Goal: Information Seeking & Learning: Learn about a topic

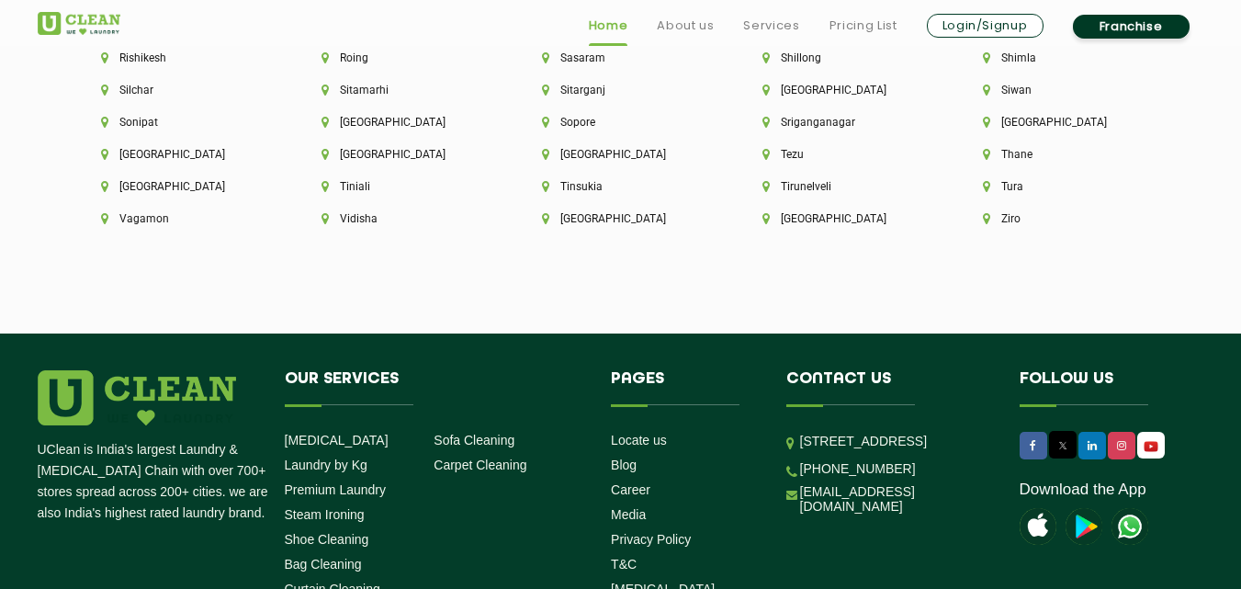
scroll to position [5250, 0]
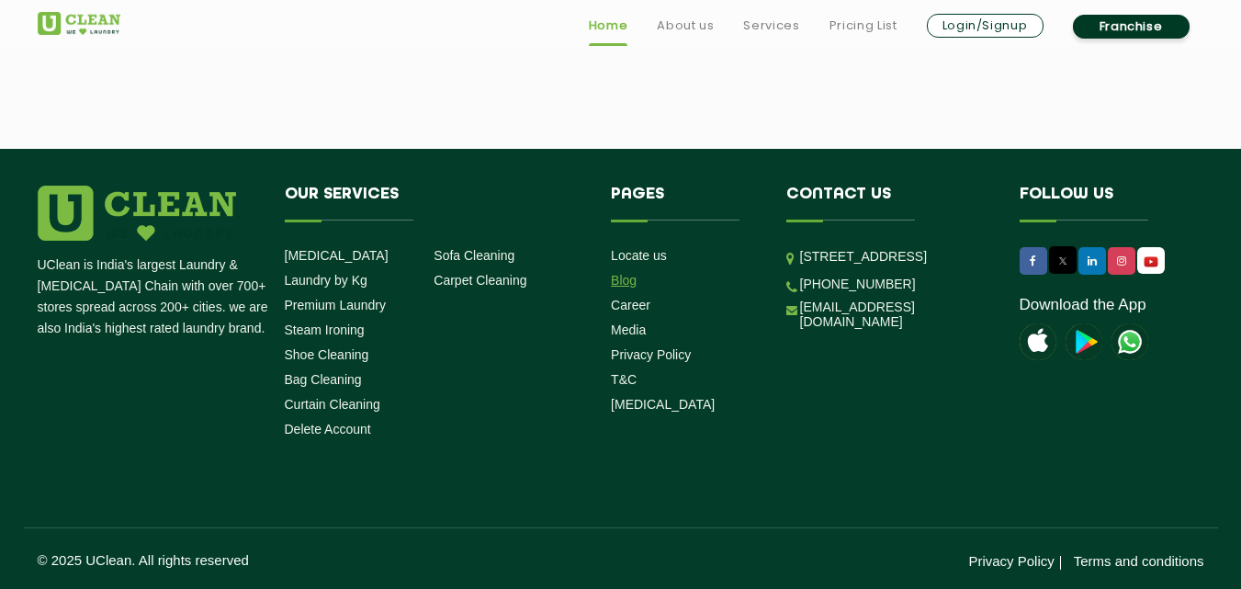
click at [614, 278] on link "Blog" at bounding box center [624, 280] width 26 height 15
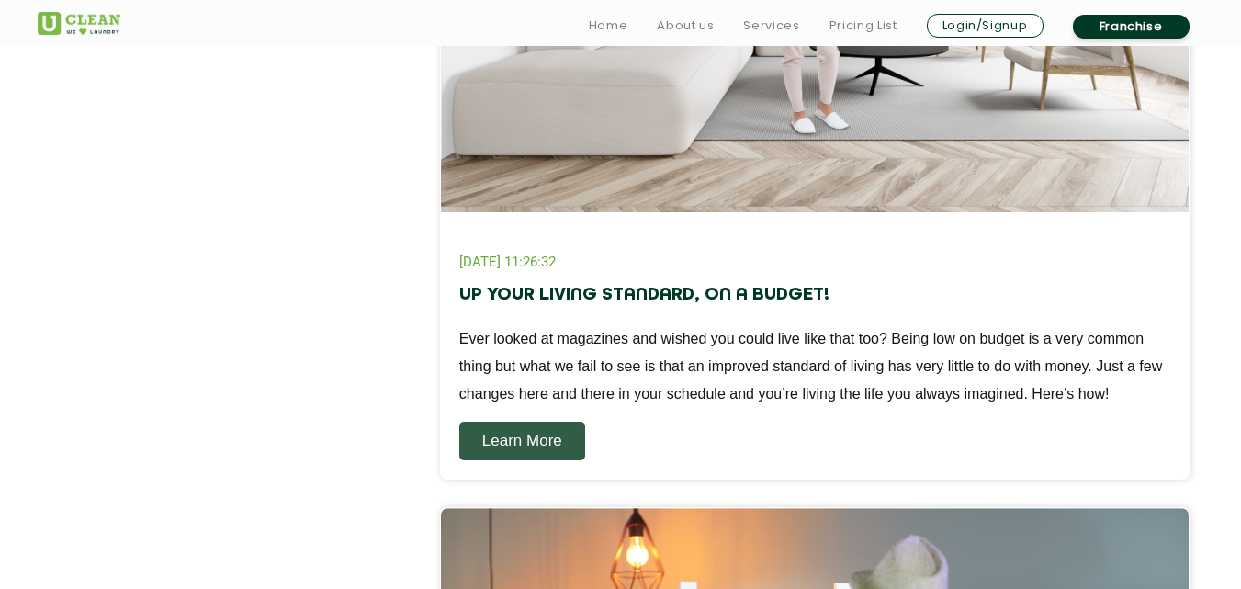
scroll to position [1561, 0]
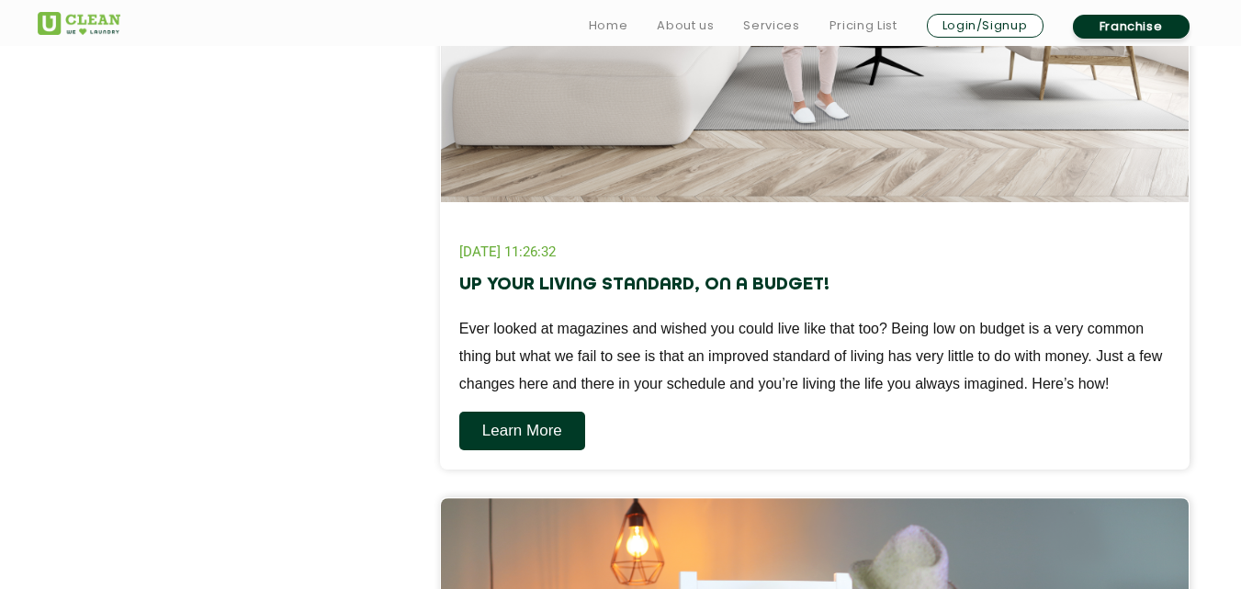
click at [509, 442] on link "Learn More" at bounding box center [522, 430] width 126 height 39
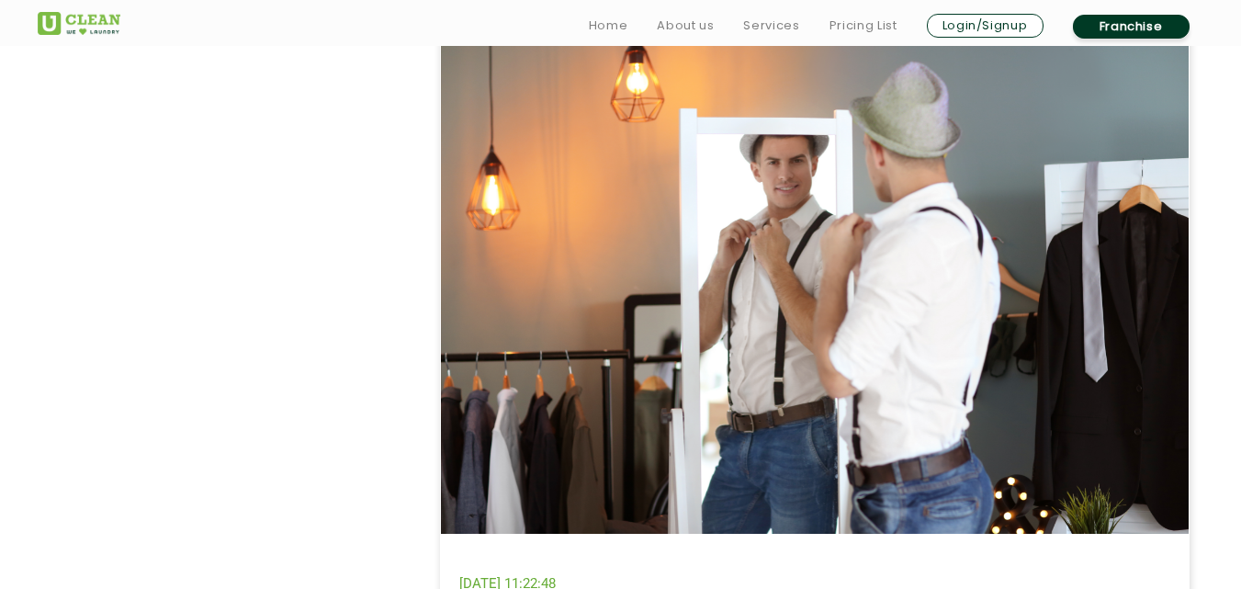
scroll to position [2248, 0]
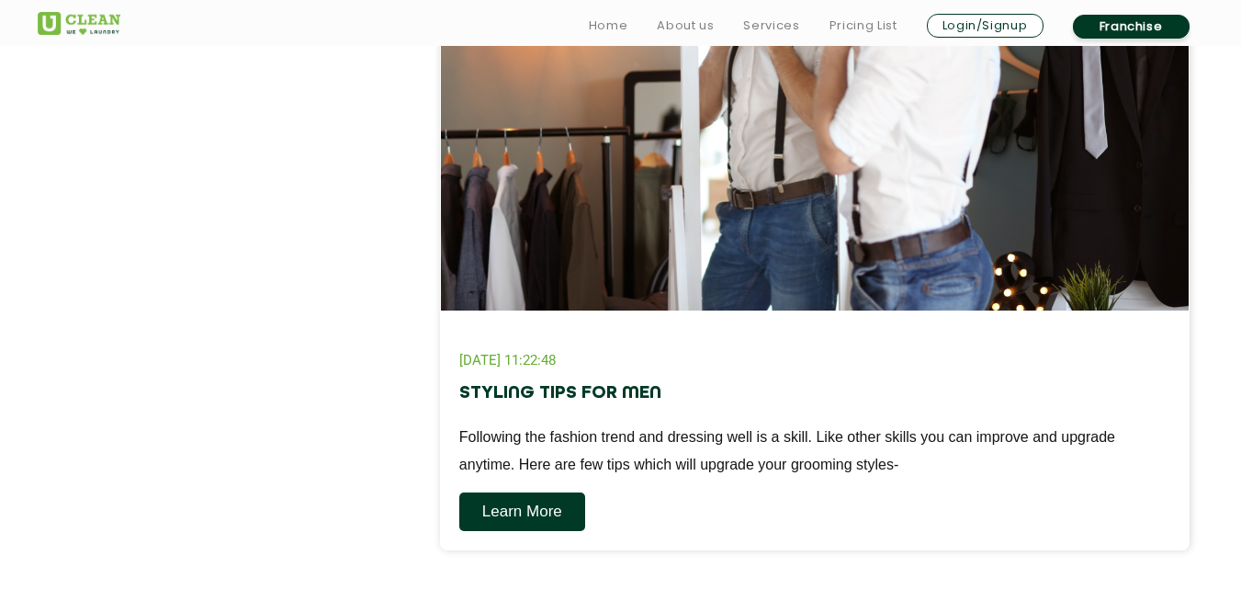
click at [527, 510] on link "Learn More" at bounding box center [522, 511] width 126 height 39
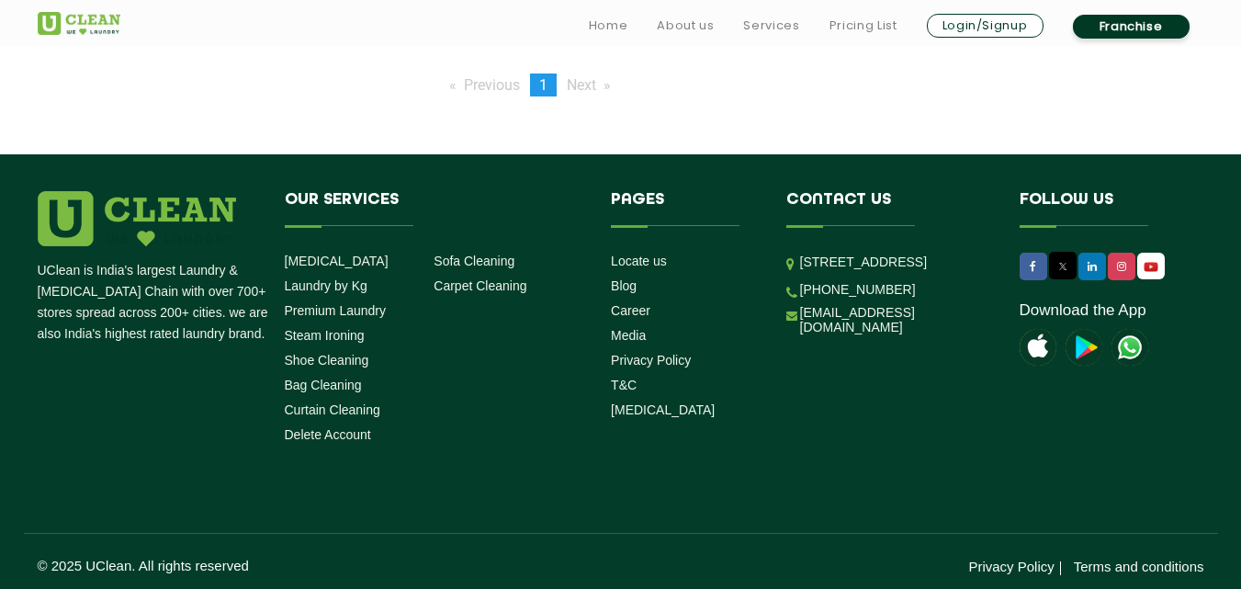
scroll to position [2500, 0]
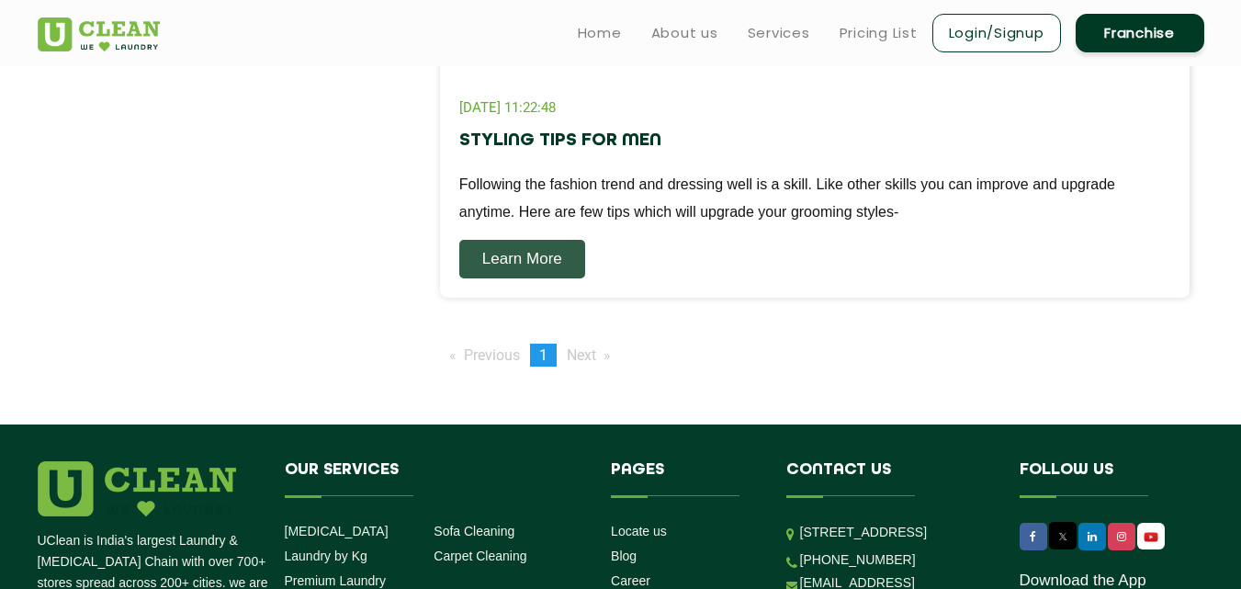
click at [581, 355] on span "Next page" at bounding box center [581, 354] width 29 height 17
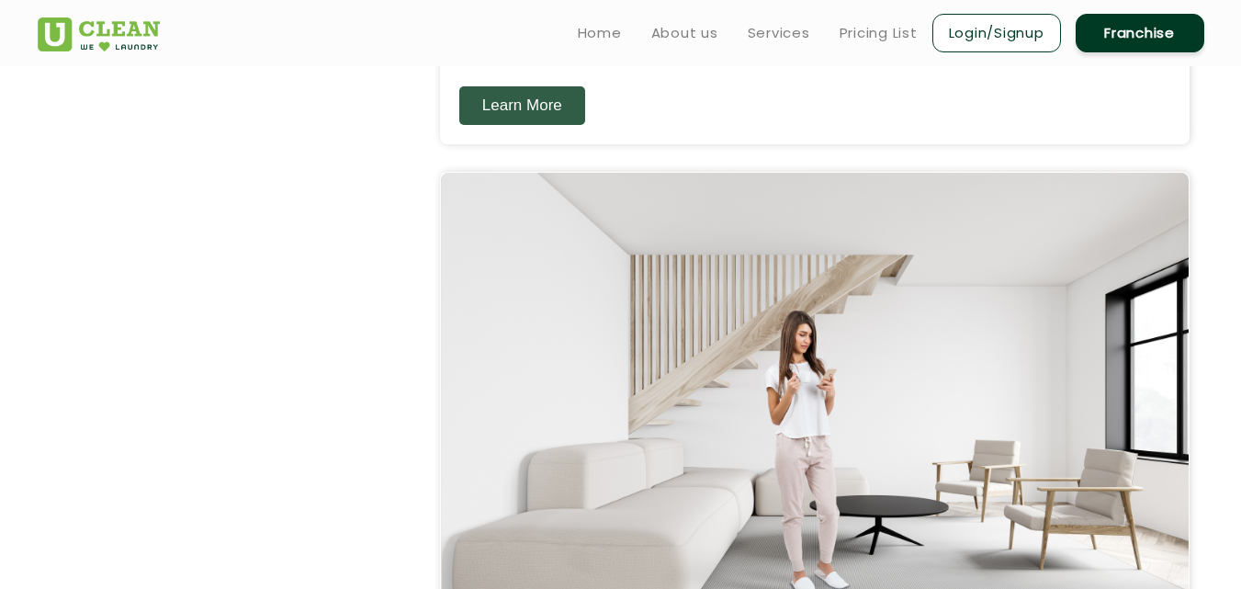
scroll to position [827, 0]
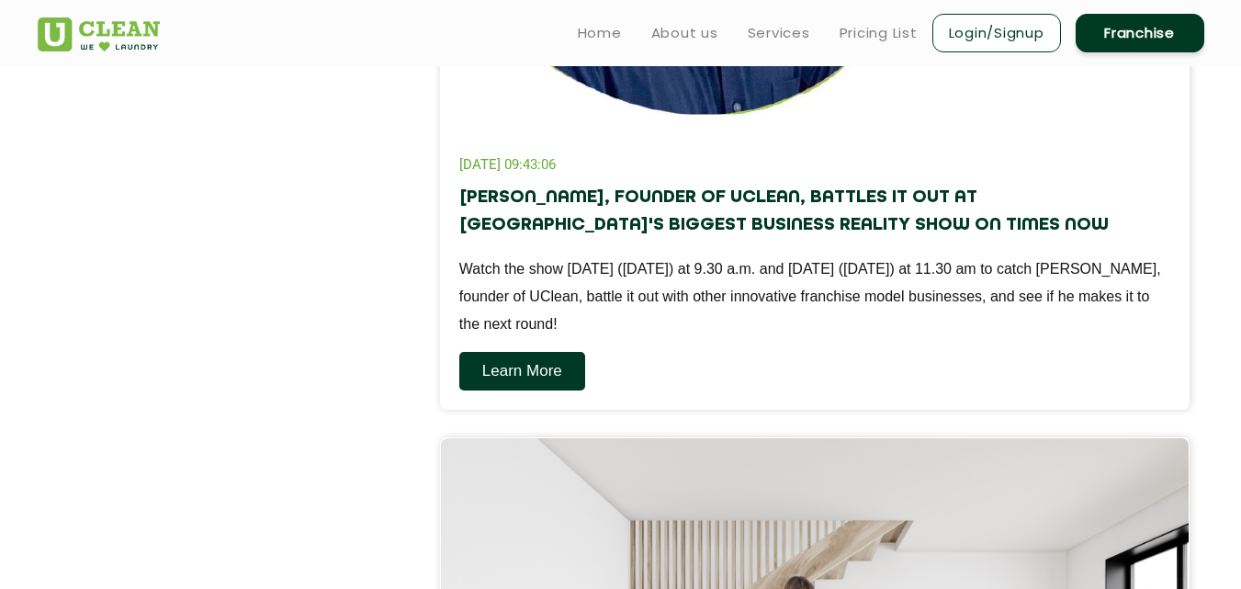
click at [558, 370] on link "Learn More" at bounding box center [522, 371] width 126 height 39
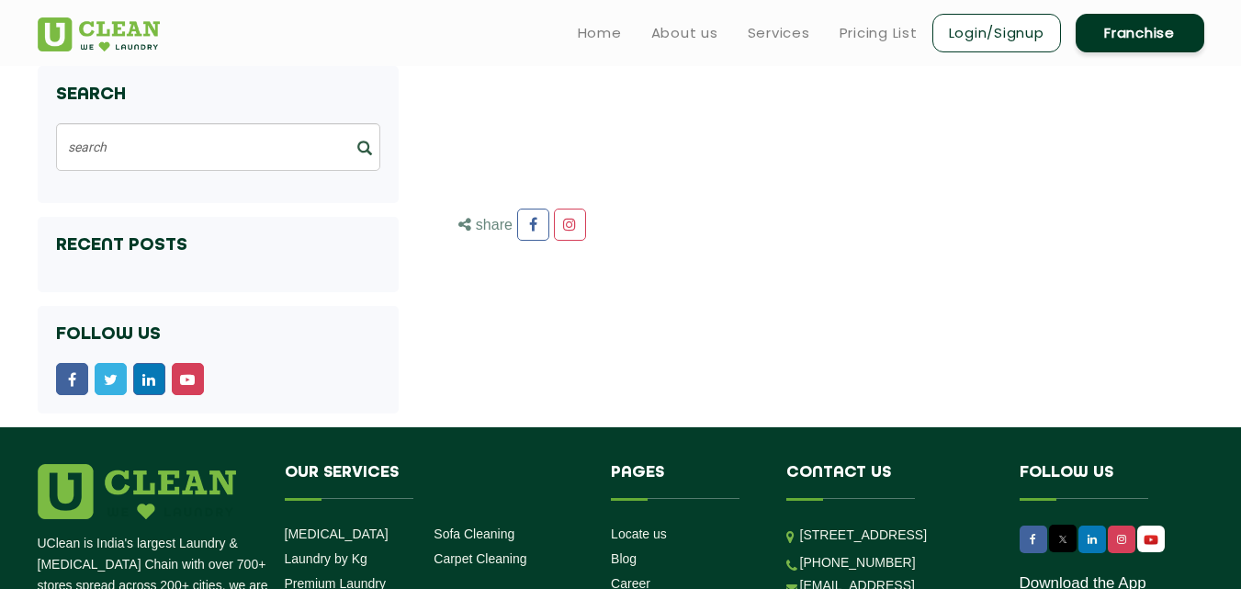
click at [120, 245] on h4 "Recent Posts" at bounding box center [218, 245] width 324 height 20
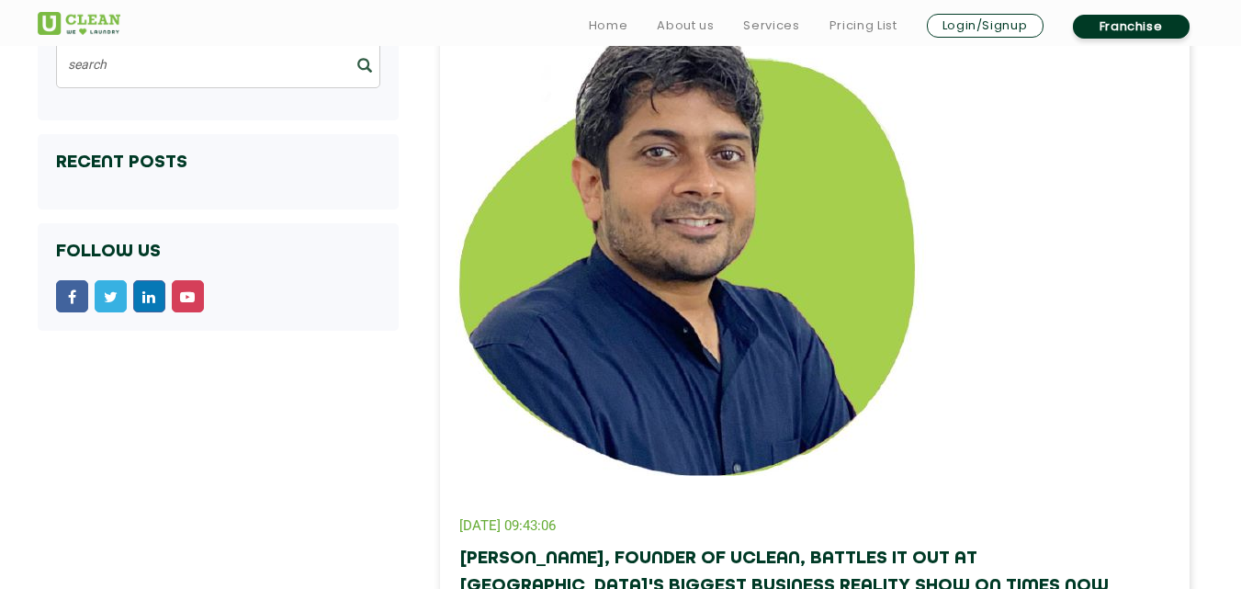
scroll to position [2776, 0]
